Goal: Information Seeking & Learning: Learn about a topic

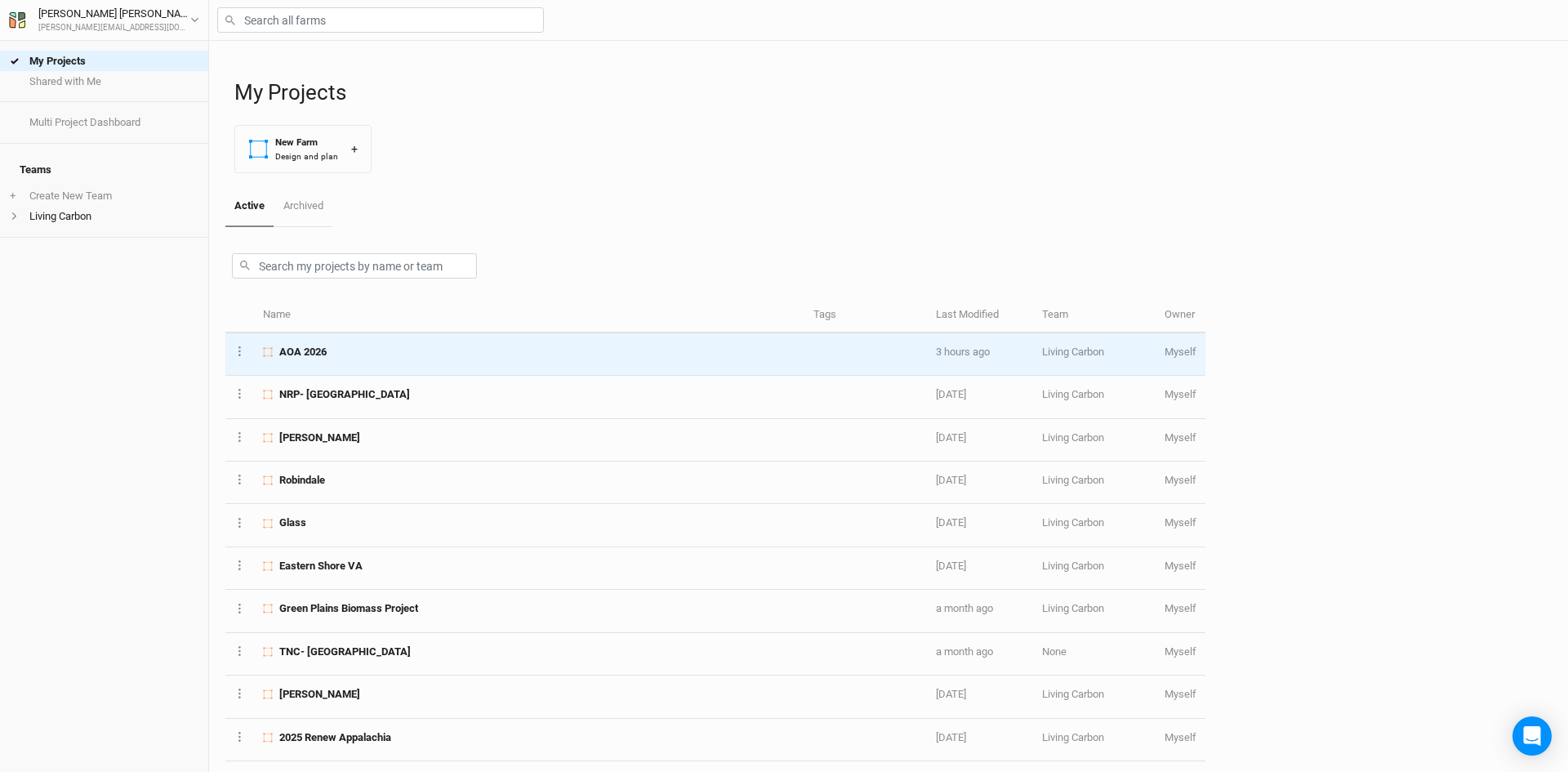
click at [331, 357] on div "AOA 2026" at bounding box center [529, 351] width 531 height 15
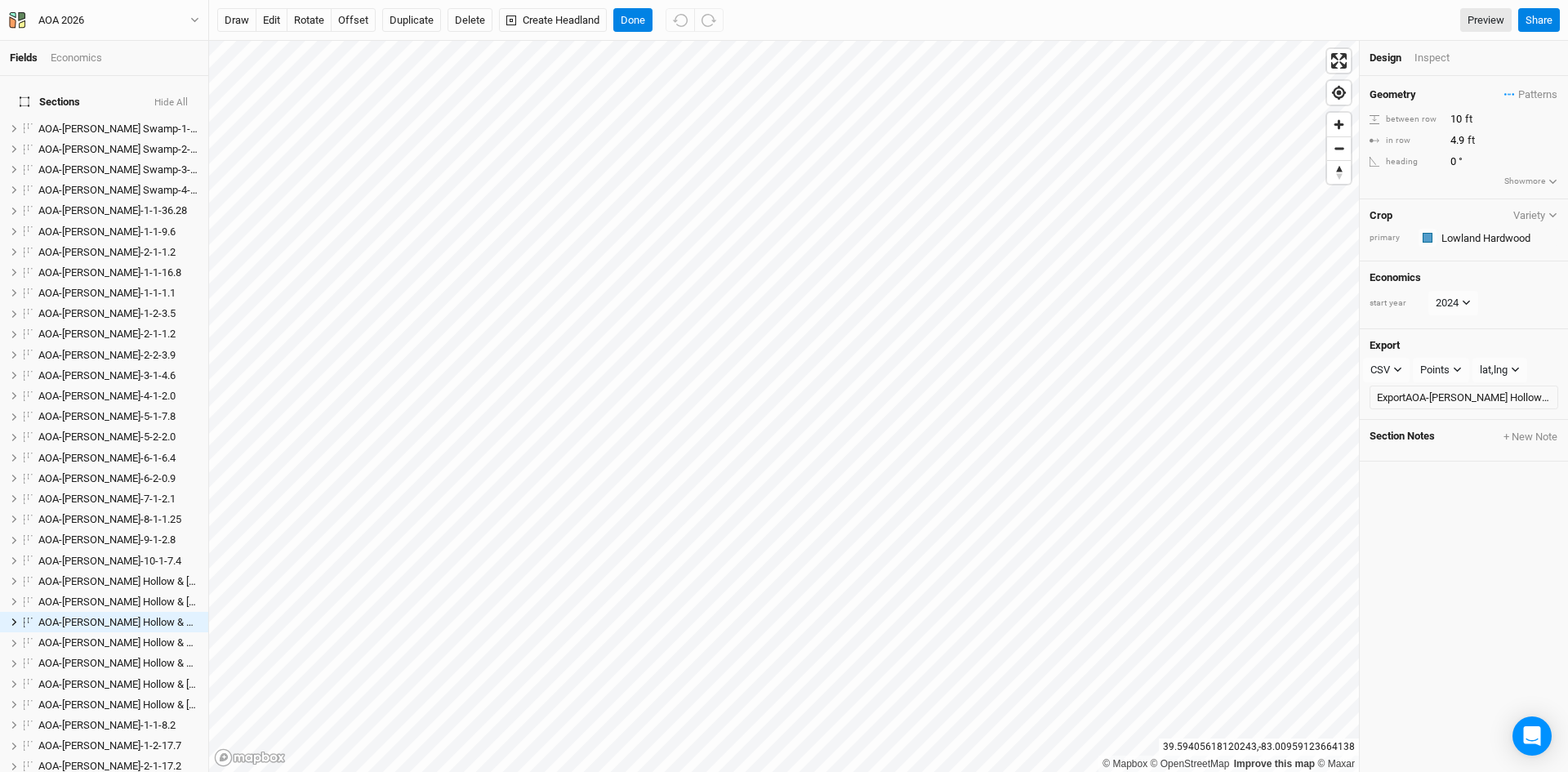
scroll to position [1201, 0]
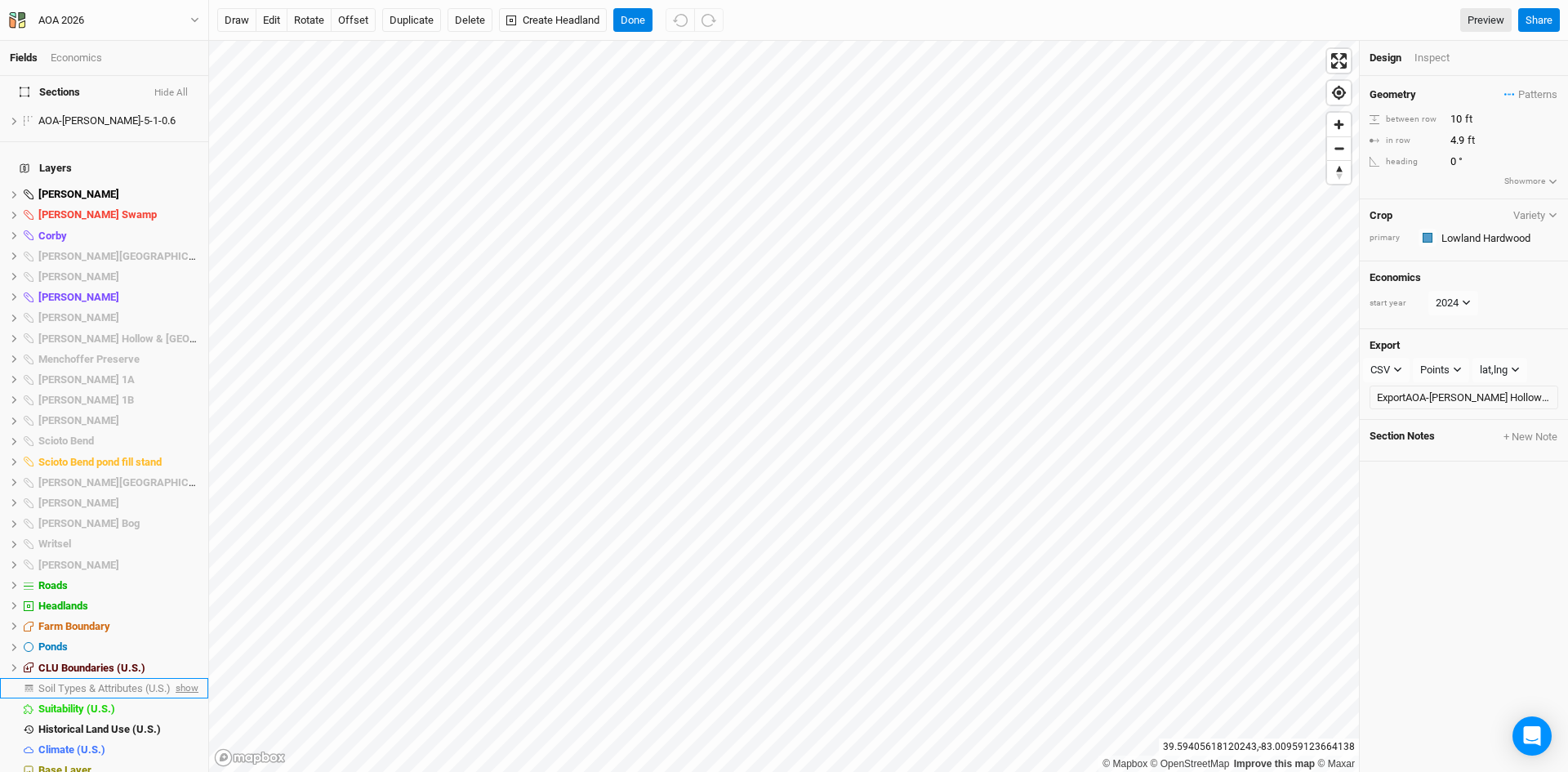
click at [176, 678] on span "show" at bounding box center [185, 688] width 26 height 21
click at [119, 682] on span "Soil Types & Attributes (U.S.)" at bounding box center [107, 688] width 138 height 12
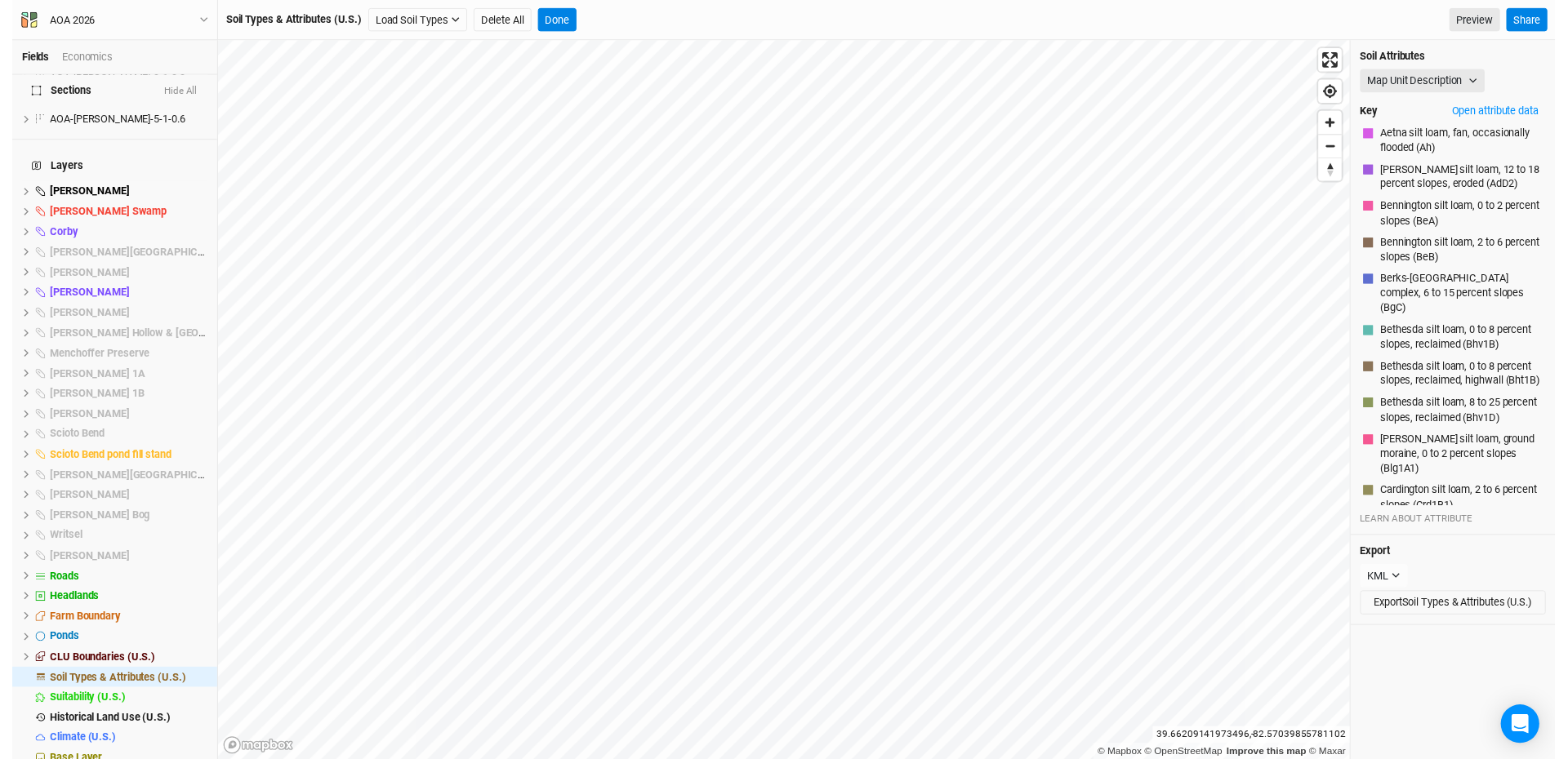
scroll to position [1091, 0]
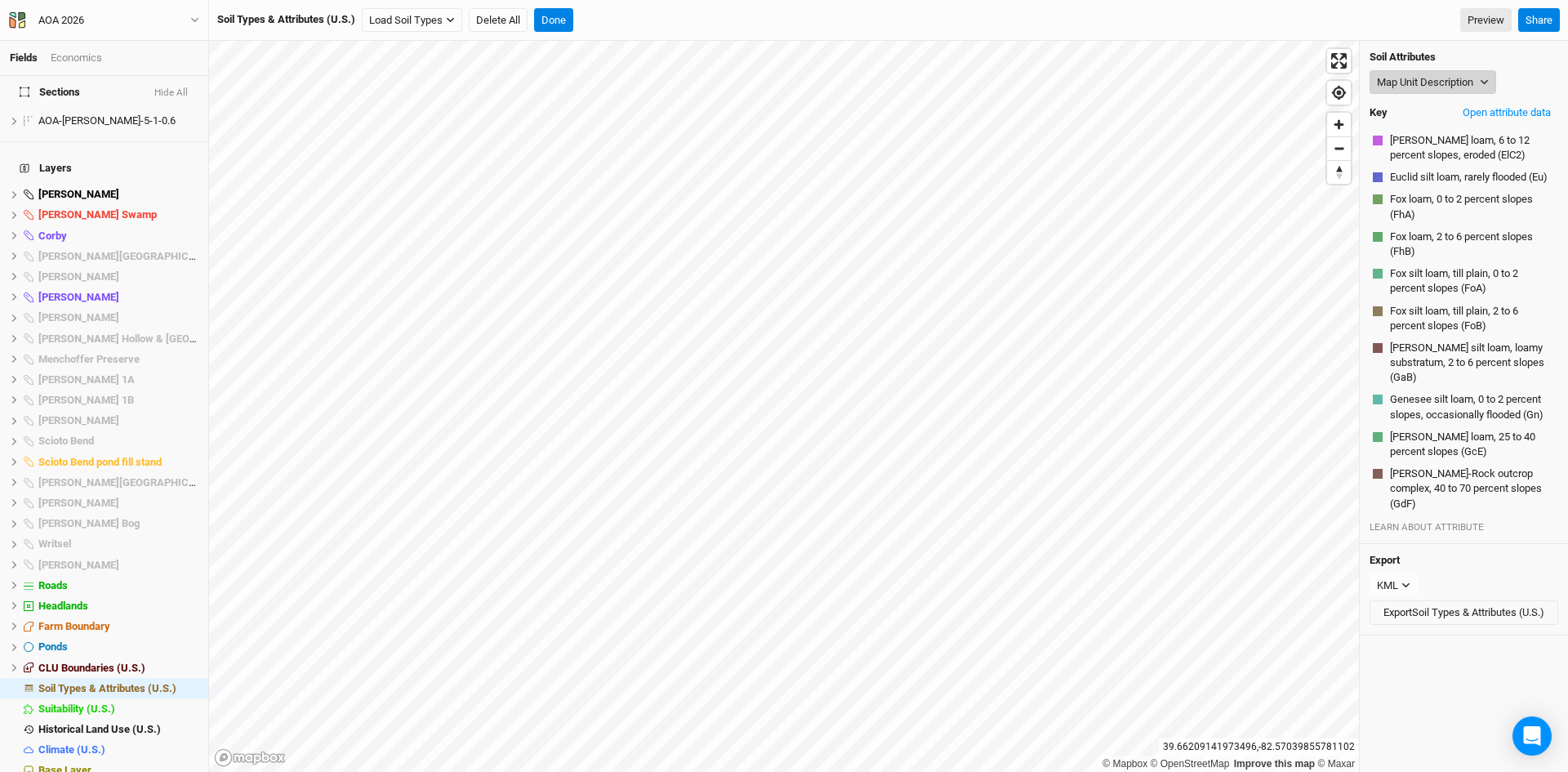
click at [1441, 76] on button "Map Unit Description" at bounding box center [1433, 82] width 126 height 25
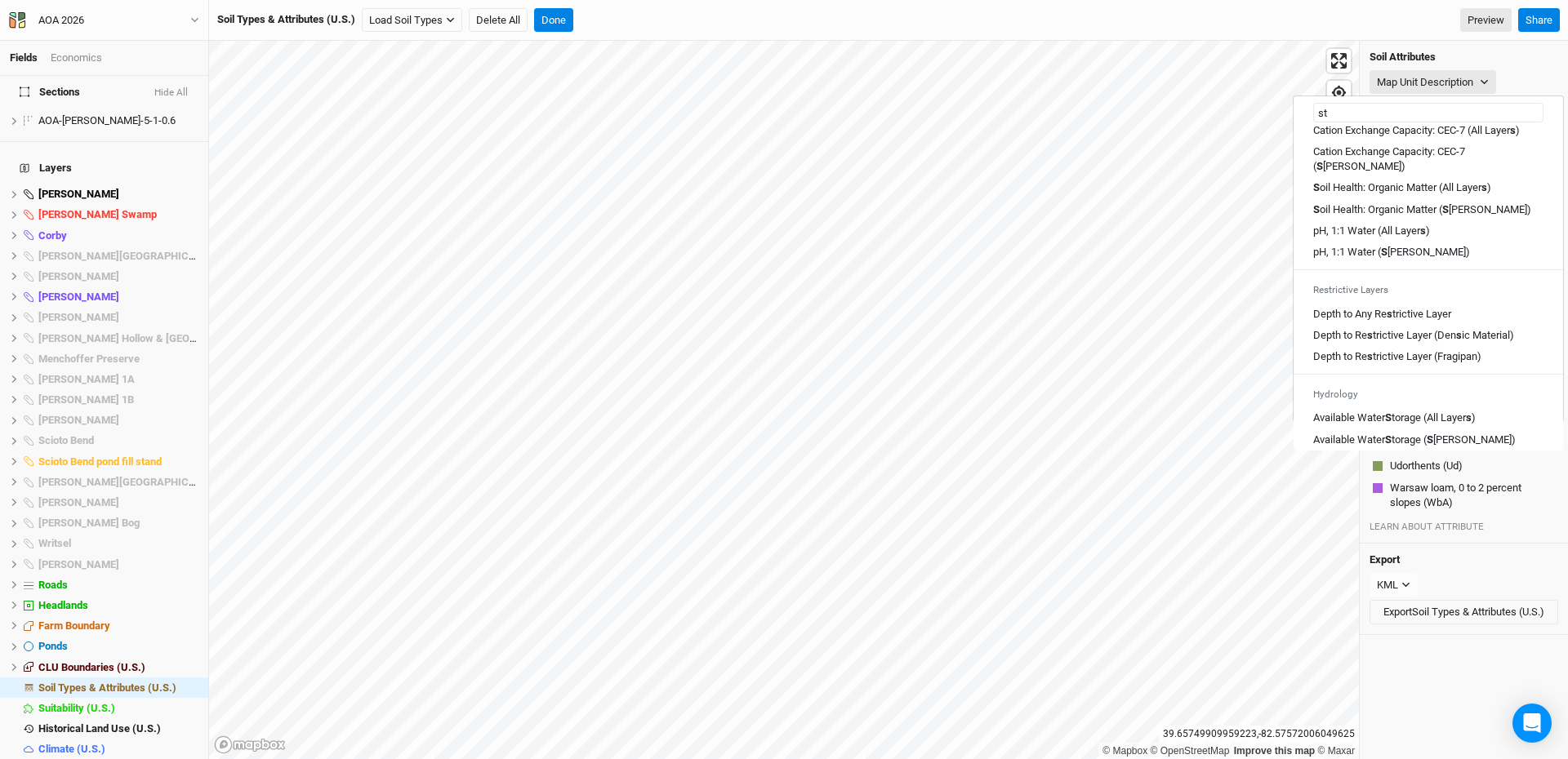
scroll to position [0, 0]
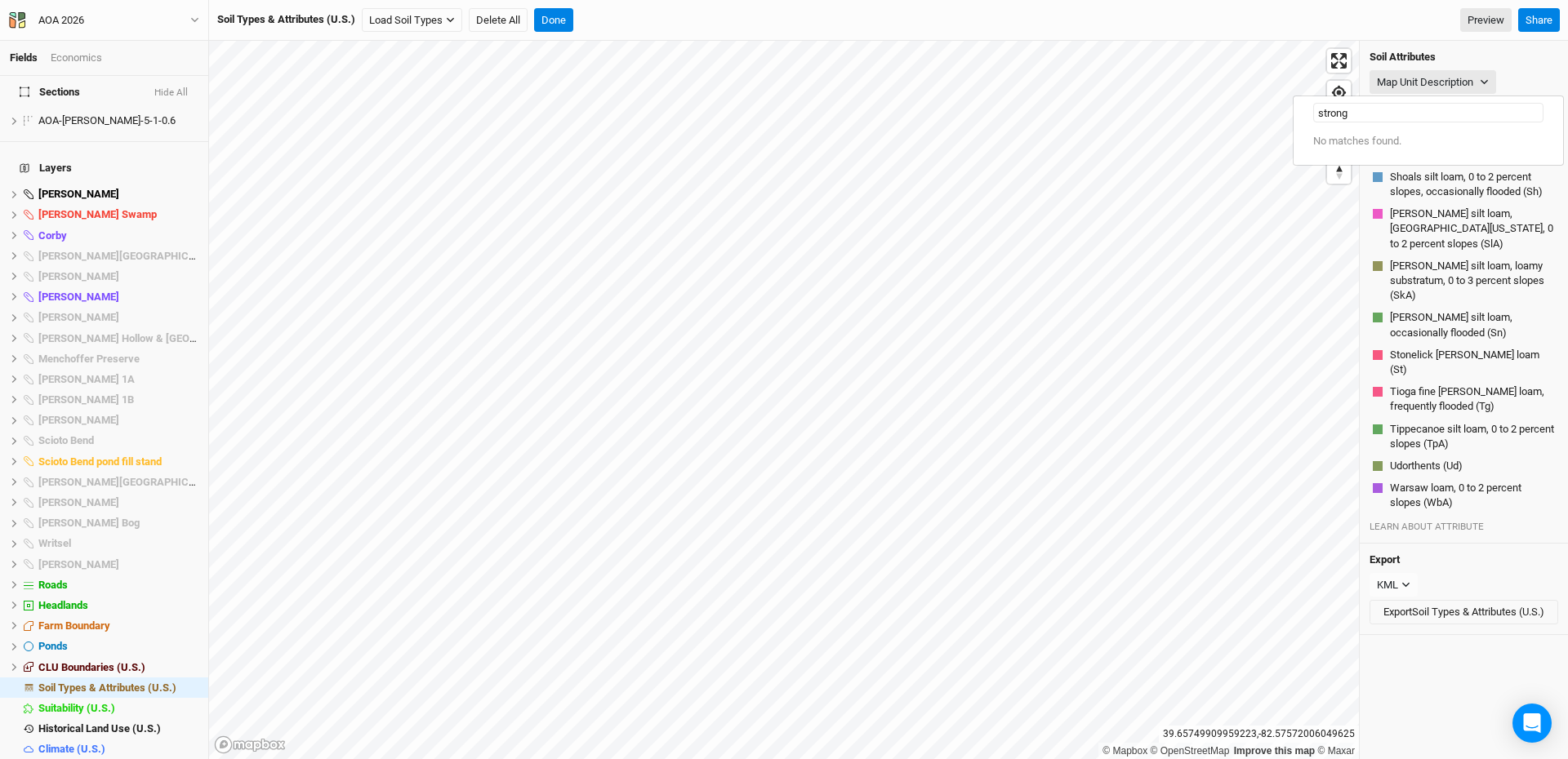
type input "strong"
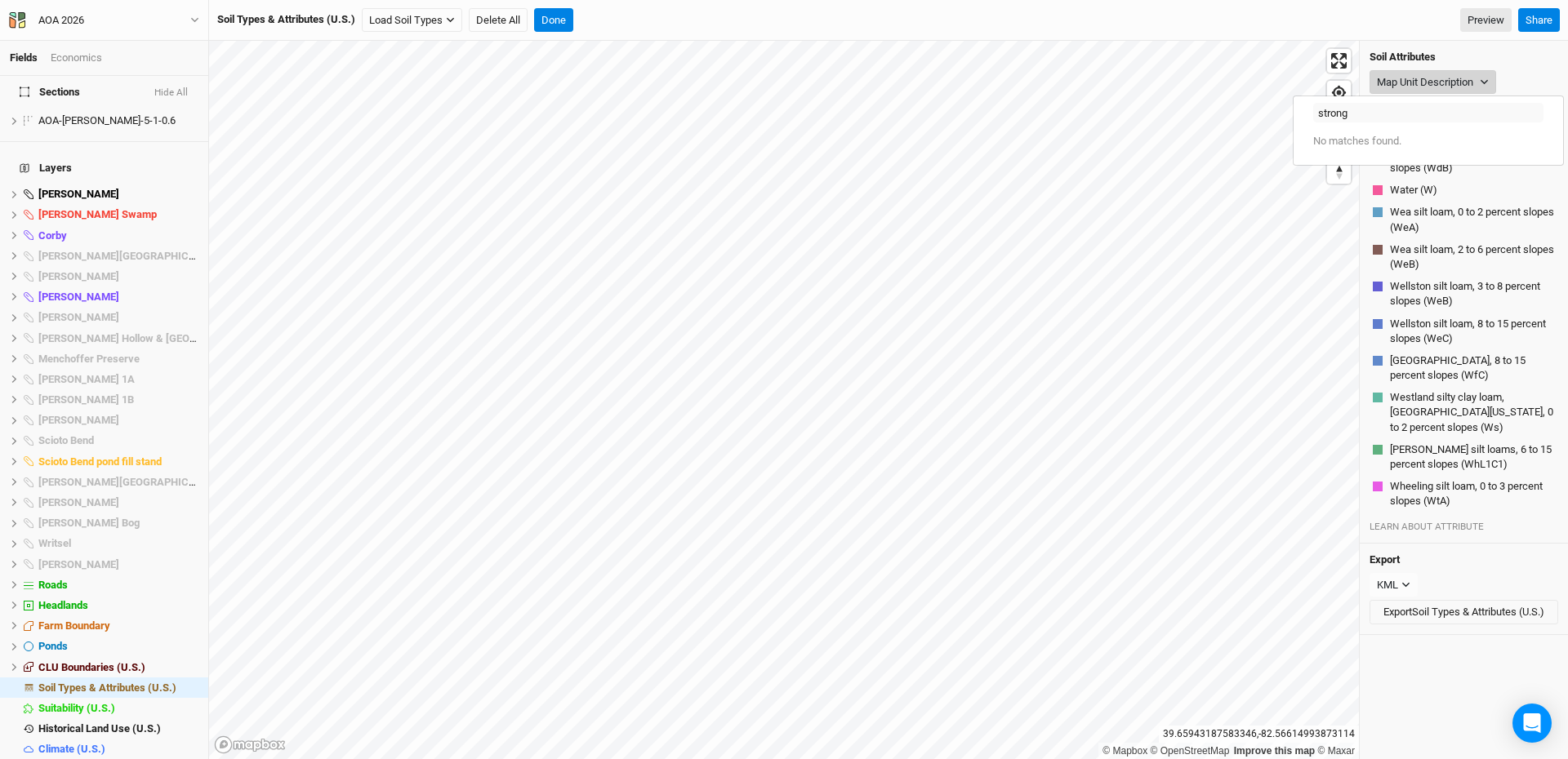
click at [1426, 80] on button "Map Unit Description" at bounding box center [1433, 82] width 126 height 25
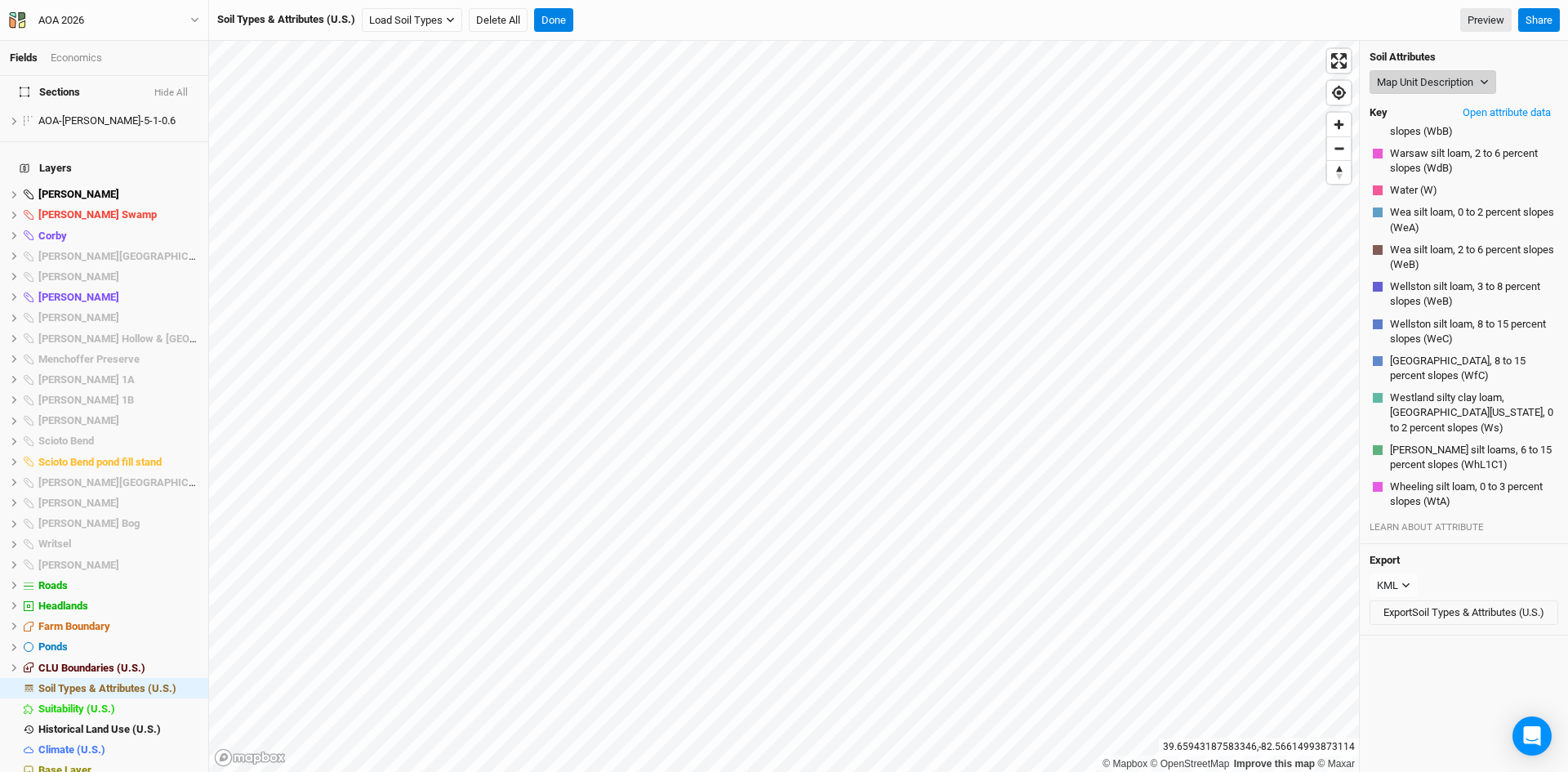
click at [1422, 89] on button "Map Unit Description" at bounding box center [1433, 82] width 126 height 25
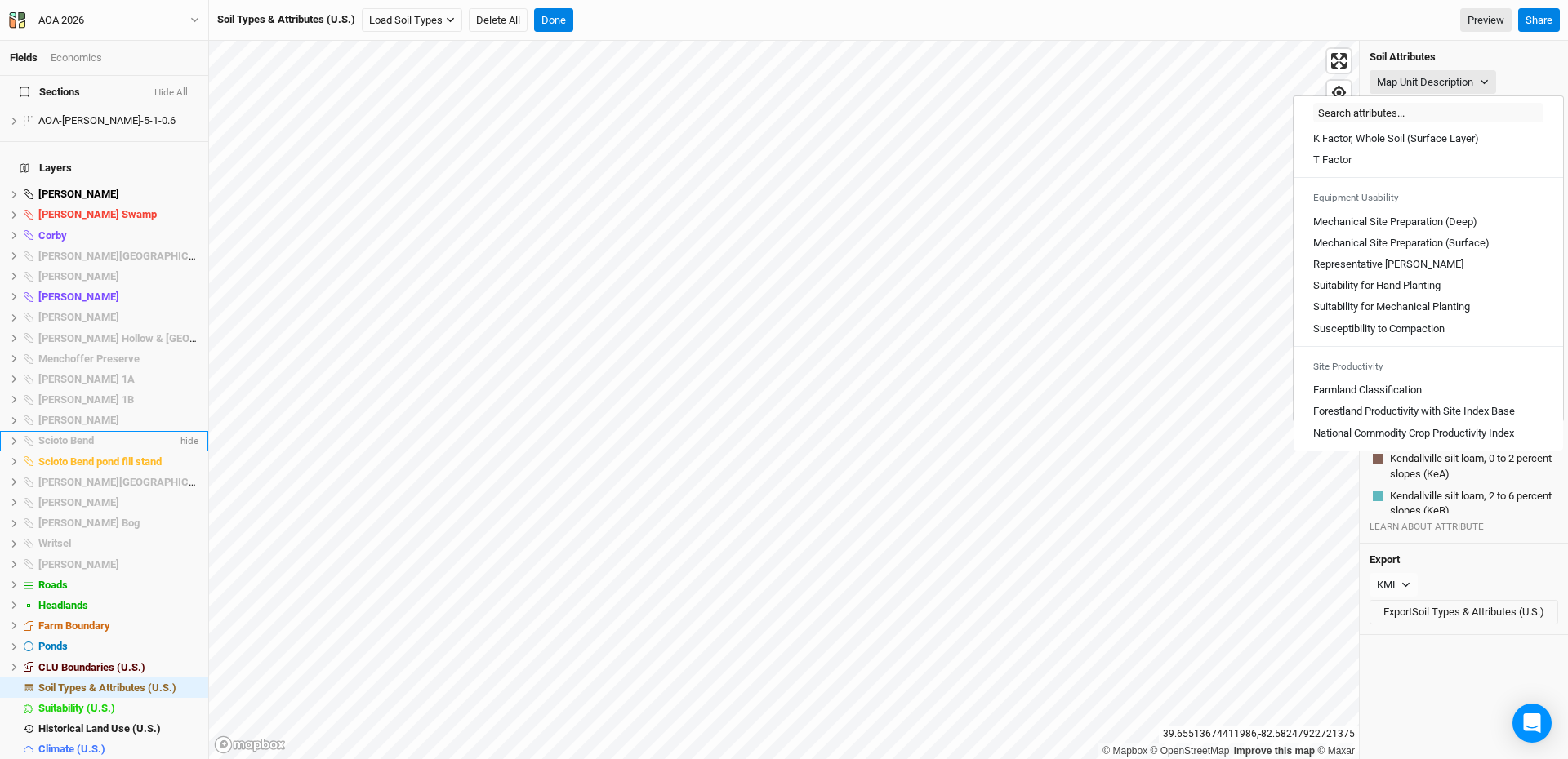
scroll to position [1581, 0]
